Goal: Task Accomplishment & Management: Manage account settings

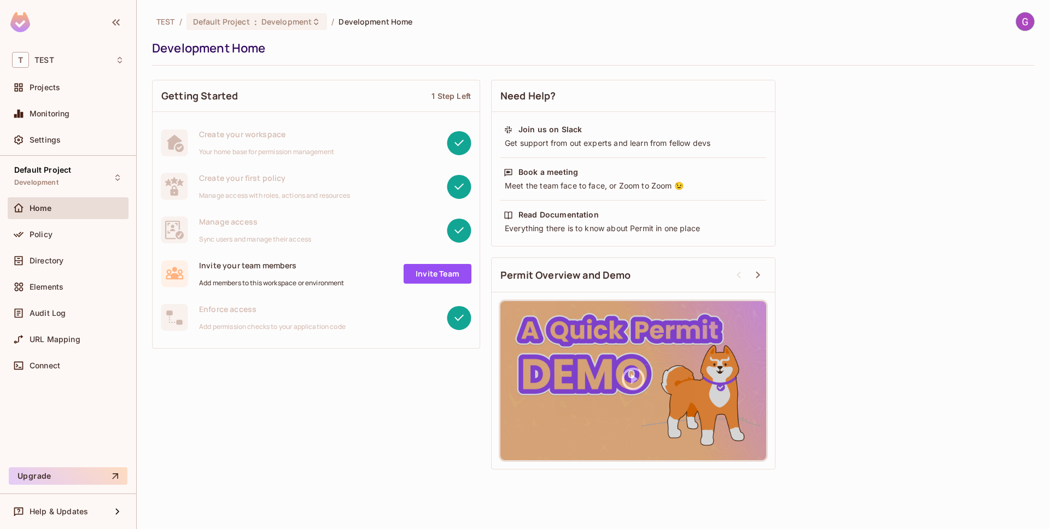
click at [1037, 21] on div "TEST / Default Project : Development / Development Home Development Home Gettin…" at bounding box center [593, 264] width 913 height 529
click at [1027, 16] on img at bounding box center [1025, 22] width 18 height 18
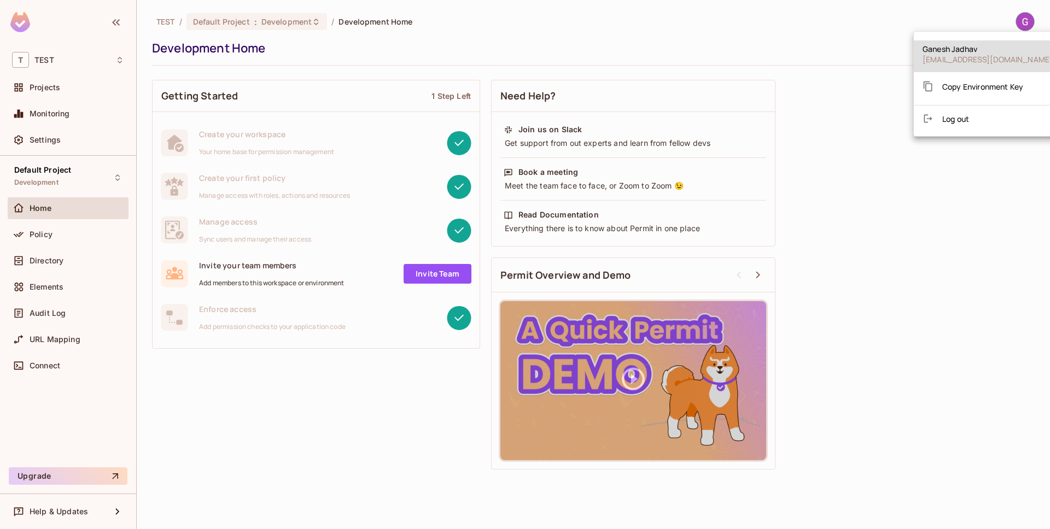
click at [991, 111] on li "Log out" at bounding box center [988, 118] width 148 height 17
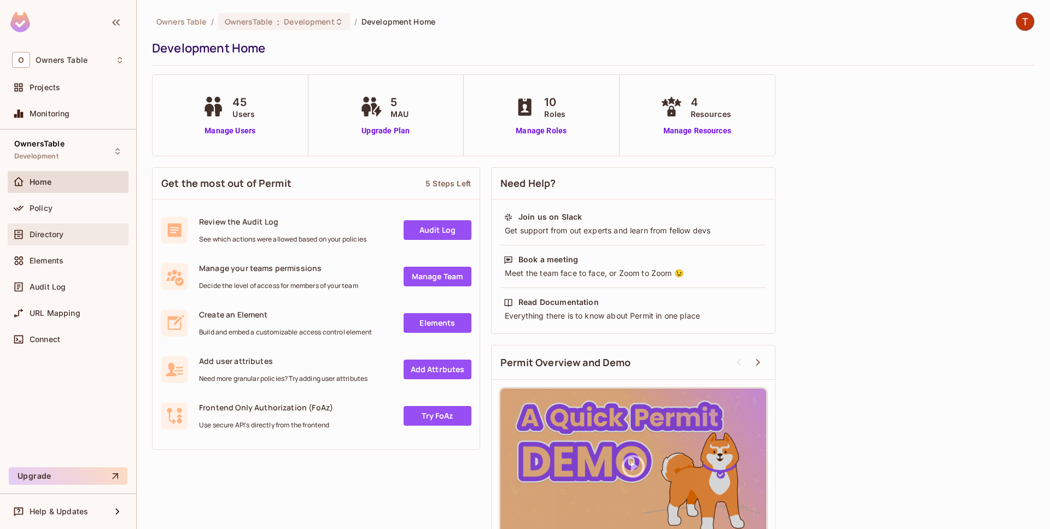
click at [52, 241] on div "Directory" at bounding box center [68, 235] width 121 height 22
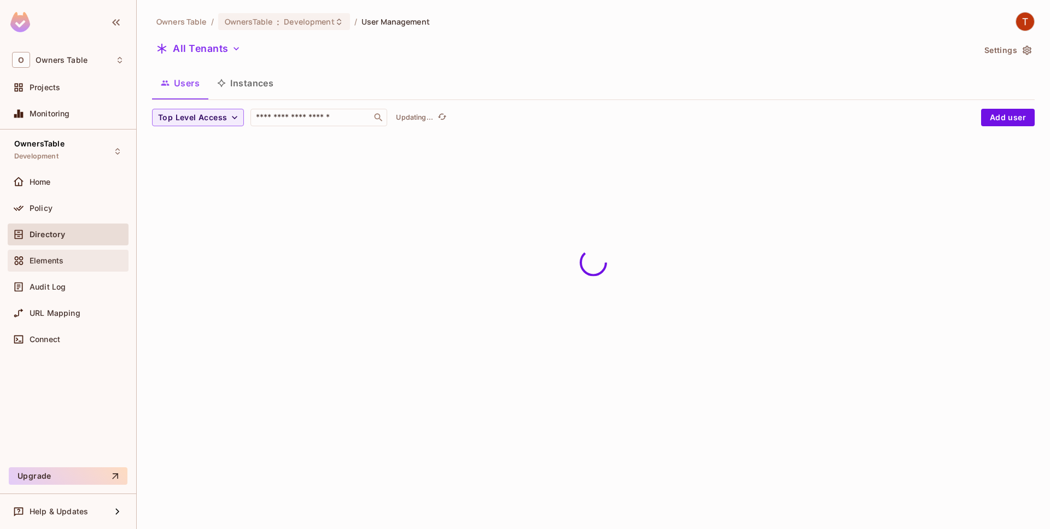
click at [51, 265] on span "Elements" at bounding box center [47, 260] width 34 height 9
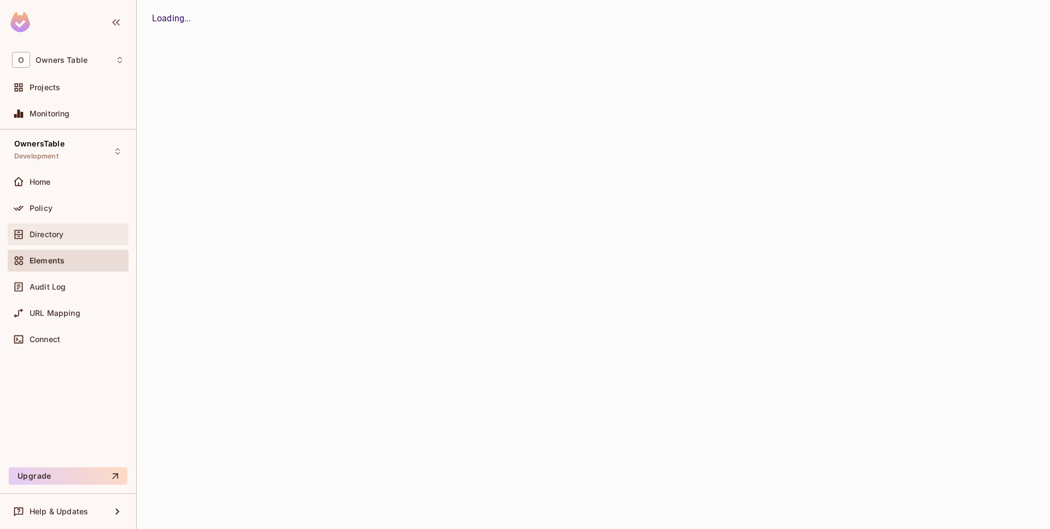
click at [54, 242] on div "Directory" at bounding box center [68, 235] width 121 height 22
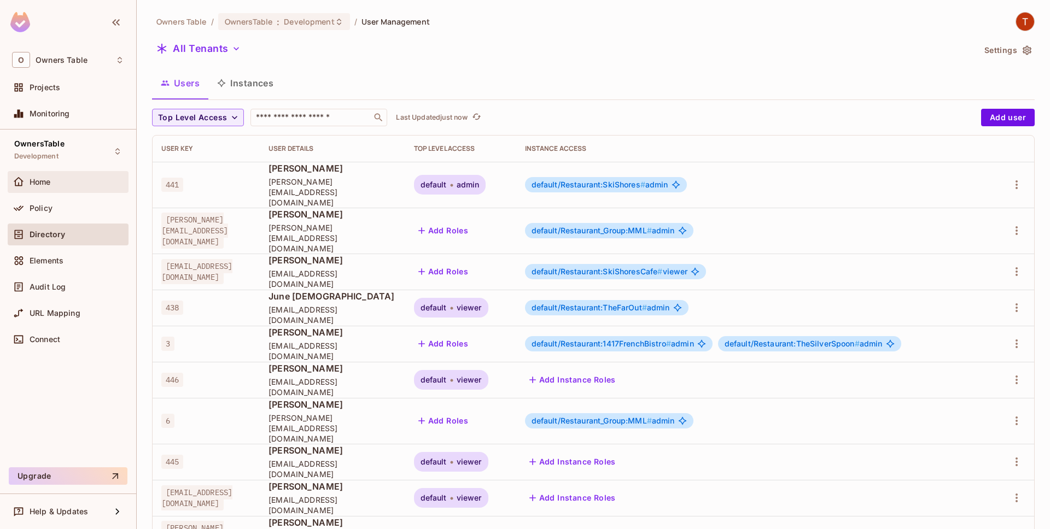
click at [61, 179] on div "Home" at bounding box center [77, 182] width 95 height 9
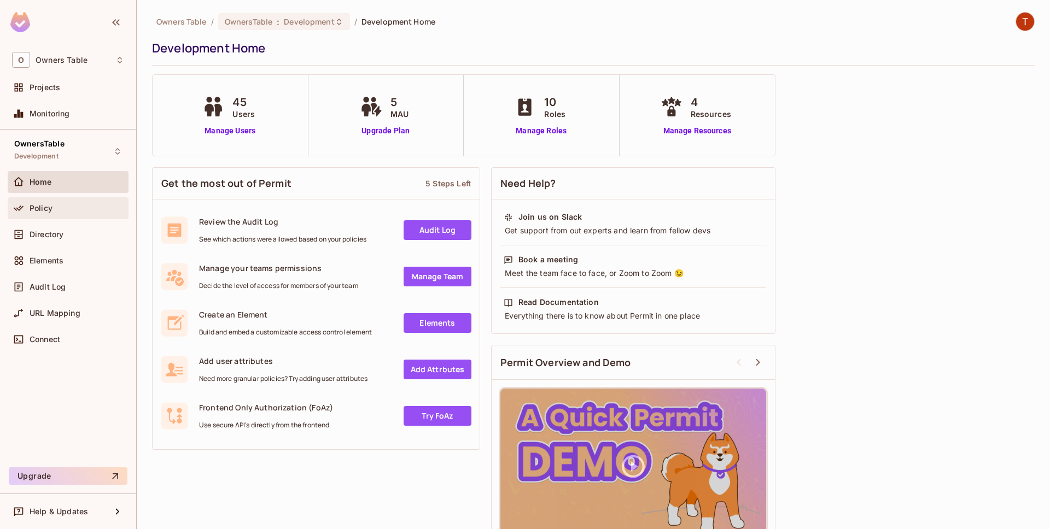
click at [75, 217] on div "Policy" at bounding box center [68, 208] width 121 height 22
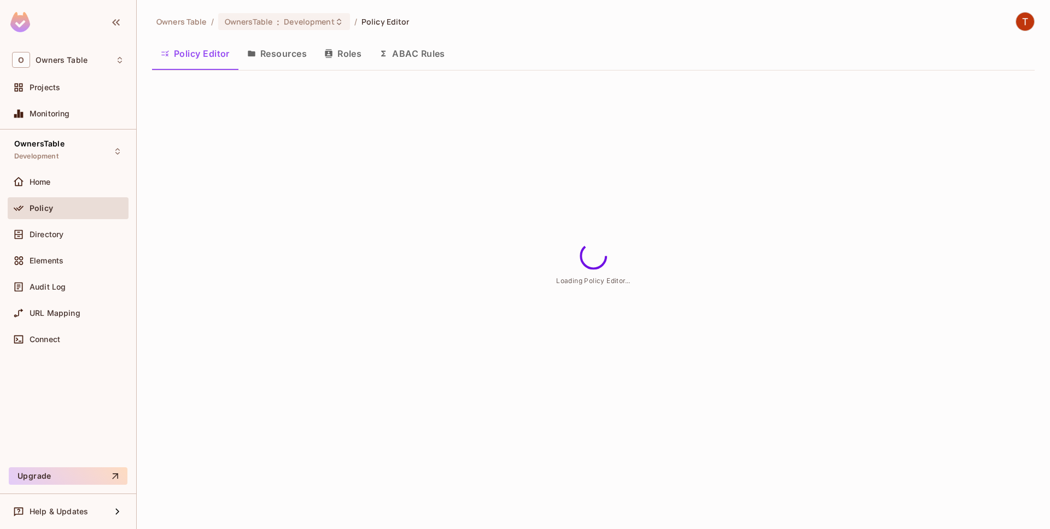
click at [279, 55] on button "Resources" at bounding box center [276, 53] width 77 height 27
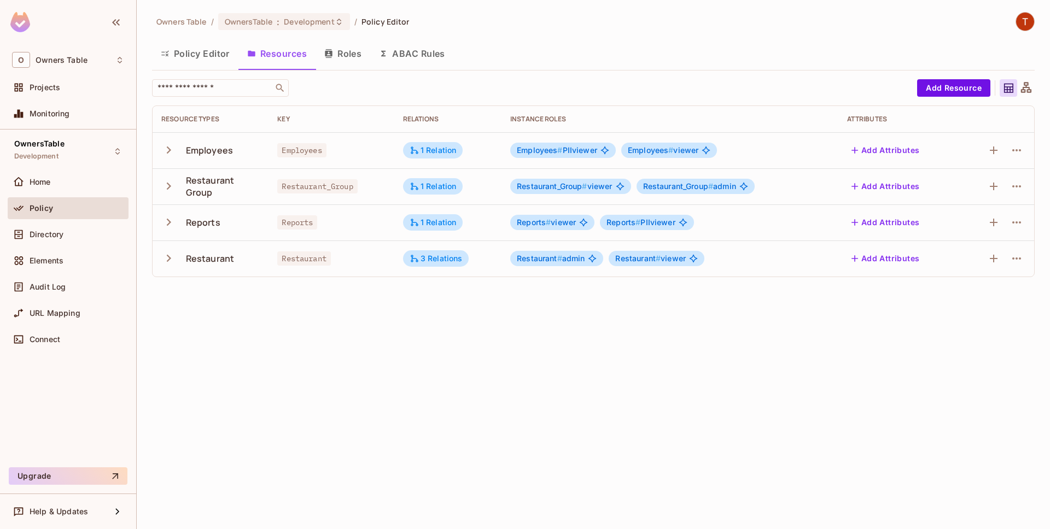
click at [168, 259] on icon "button" at bounding box center [168, 258] width 15 height 15
